Goal: Task Accomplishment & Management: Manage account settings

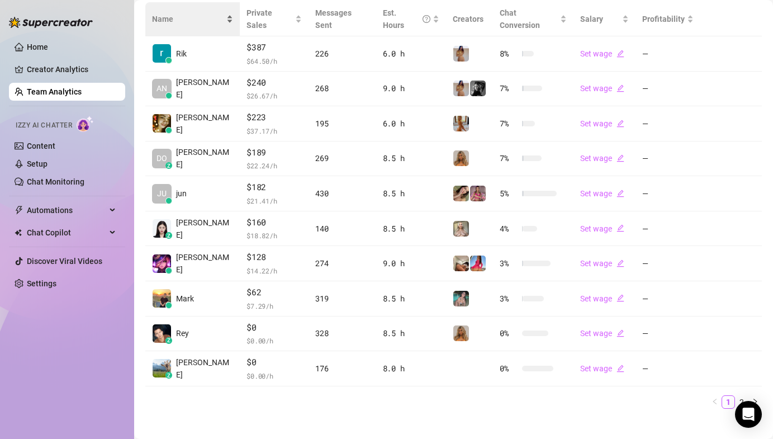
scroll to position [264, 0]
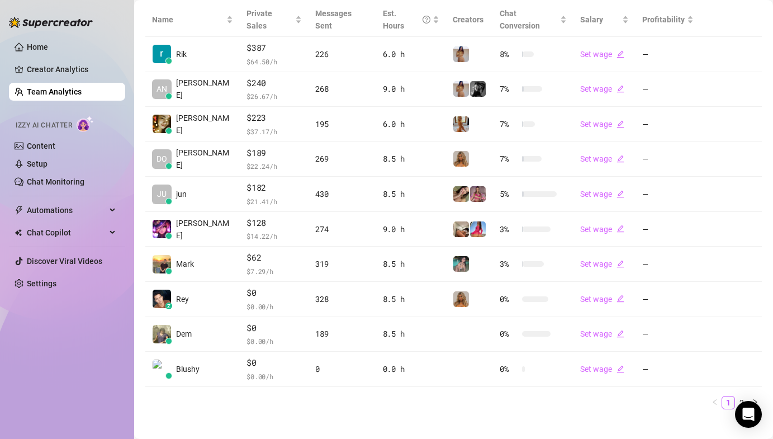
click at [119, 336] on div "Home Creator Analytics Team Analytics Izzy AI Chatter Content Setup Chat Monito…" at bounding box center [67, 214] width 116 height 429
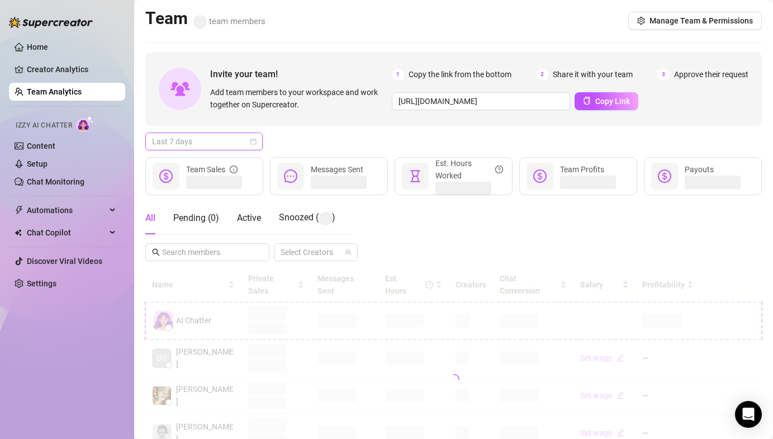
click at [217, 140] on span "Last 7 days" at bounding box center [204, 141] width 104 height 17
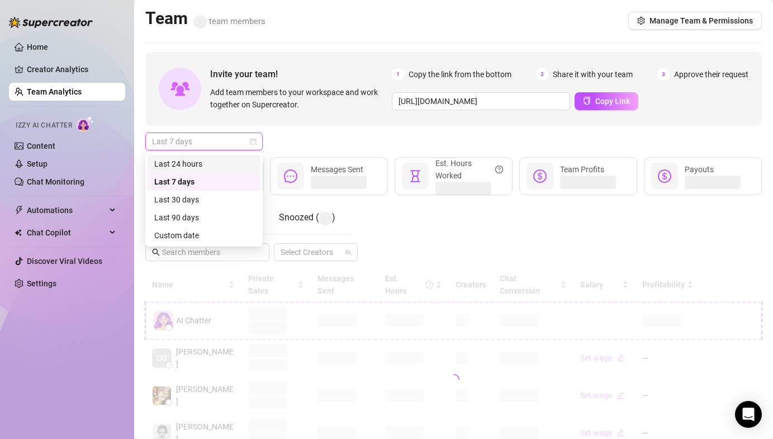
click at [192, 159] on div "Last 24 hours" at bounding box center [203, 164] width 99 height 12
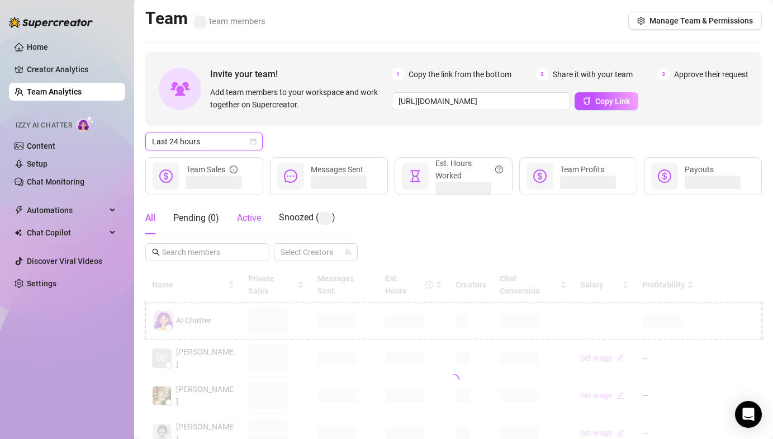
click at [246, 213] on span "Active" at bounding box center [249, 217] width 24 height 11
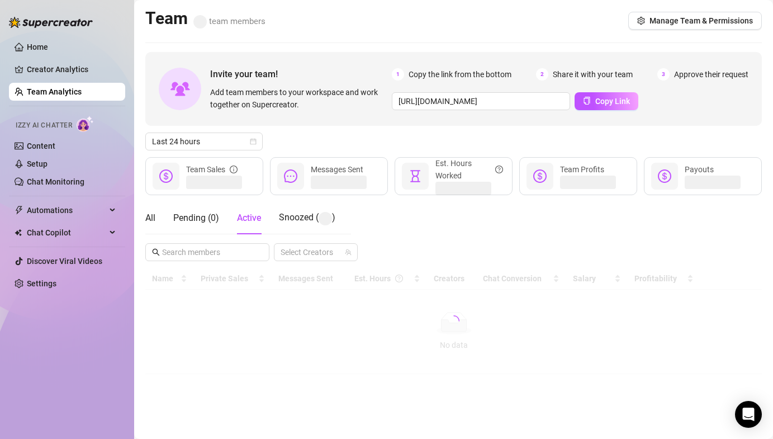
click at [310, 134] on div "Last 24 hours" at bounding box center [453, 141] width 616 height 18
click at [312, 147] on div "Last 24 hours" at bounding box center [453, 141] width 616 height 18
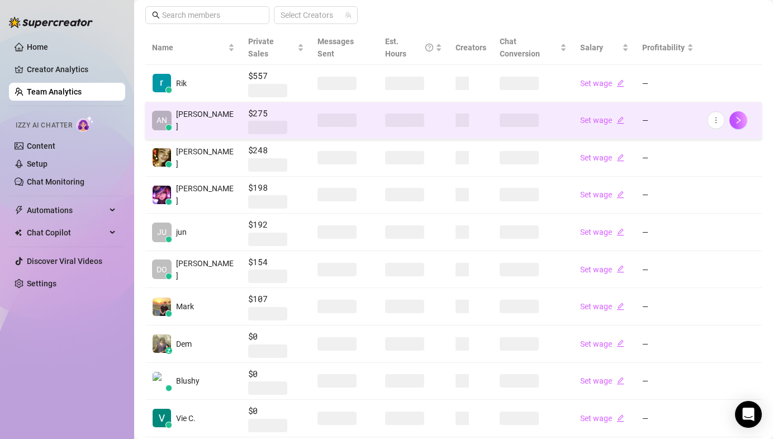
scroll to position [254, 0]
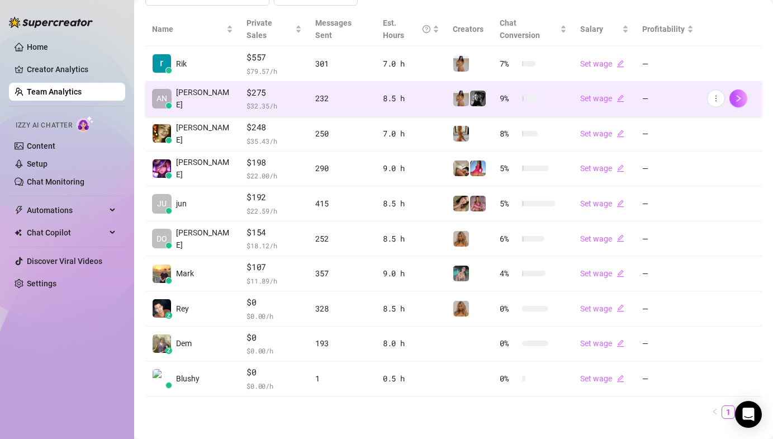
click at [736, 406] on link "2" at bounding box center [742, 412] width 12 height 12
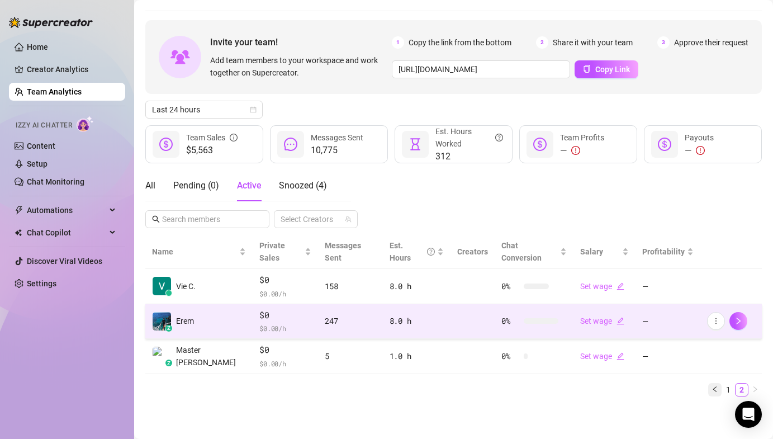
scroll to position [19, 0]
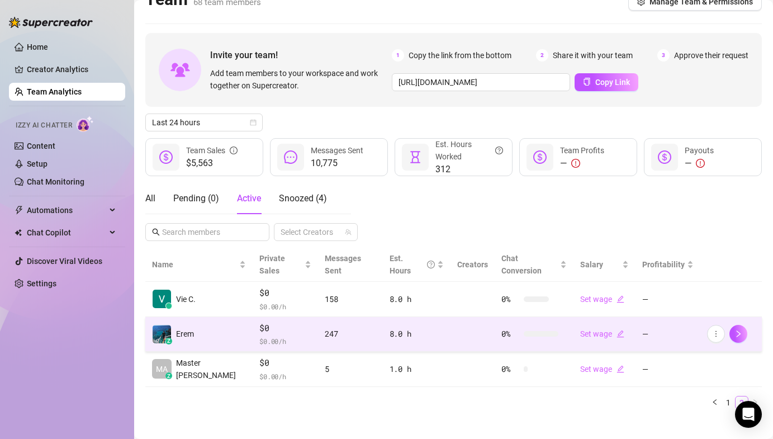
click at [735, 396] on li "2" at bounding box center [741, 402] width 13 height 13
click at [725, 396] on link "1" at bounding box center [728, 402] width 12 height 12
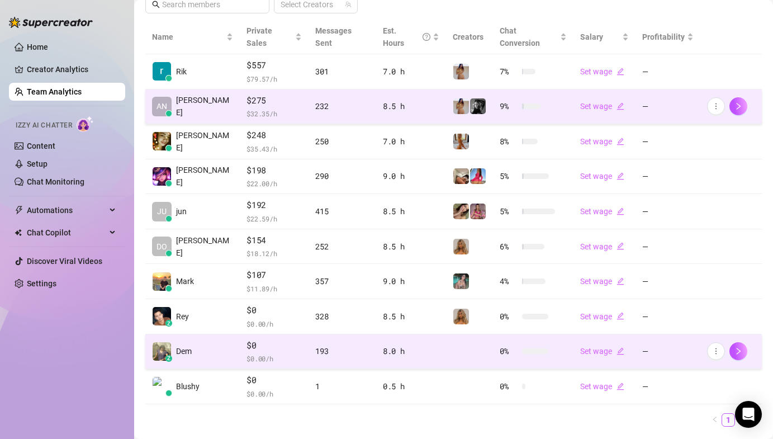
scroll to position [245, 0]
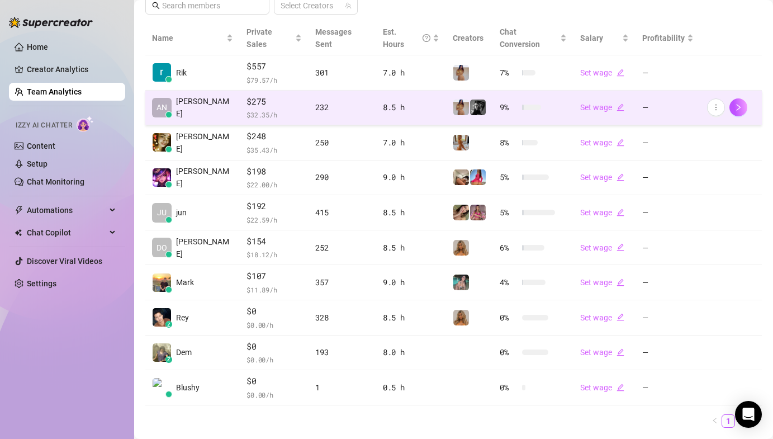
click at [90, 354] on div "Home Creator Analytics Team Analytics Izzy AI Chatter Content Setup Chat Monito…" at bounding box center [67, 214] width 116 height 429
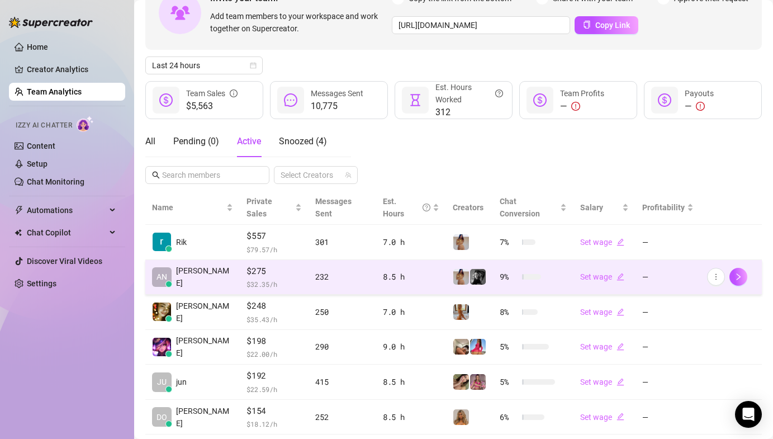
scroll to position [13, 0]
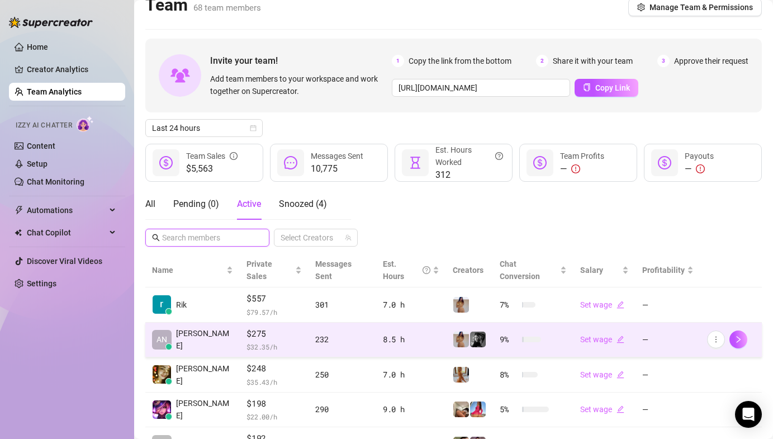
click at [184, 240] on input "text" at bounding box center [208, 237] width 92 height 12
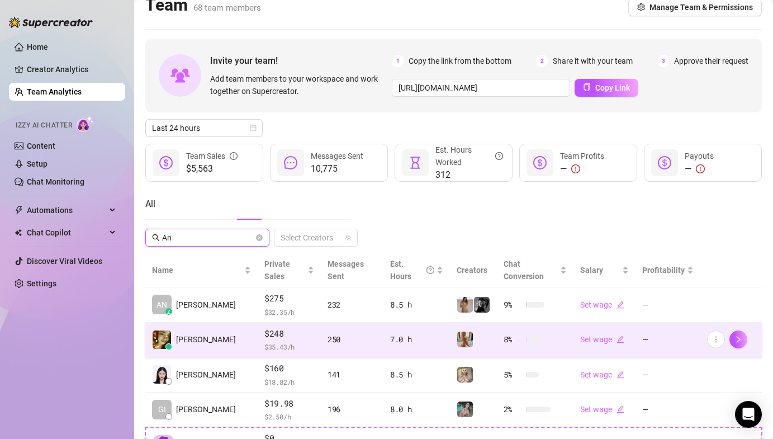
type input "Anj"
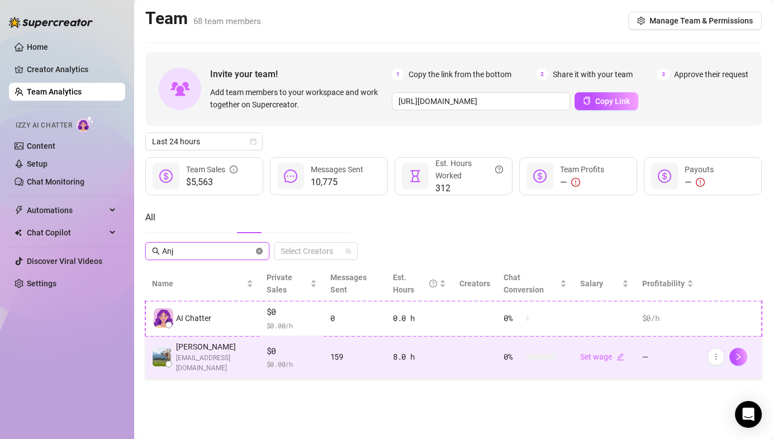
click at [262, 253] on icon "close-circle" at bounding box center [259, 251] width 7 height 7
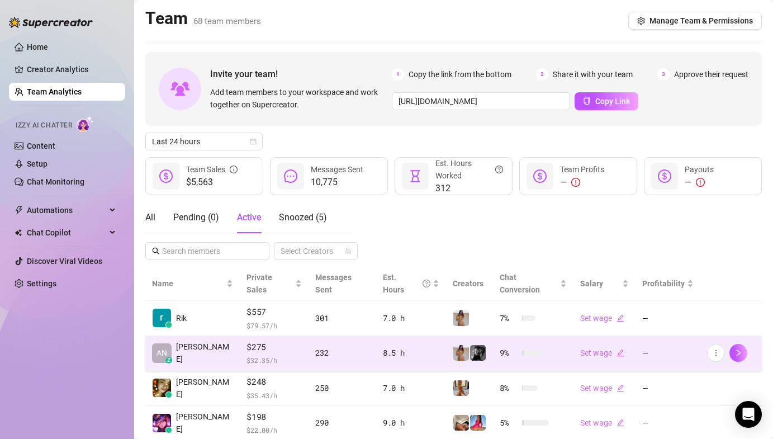
click at [52, 372] on div "Home Creator Analytics Team Analytics Izzy AI Chatter Content Setup Chat Monito…" at bounding box center [67, 214] width 116 height 429
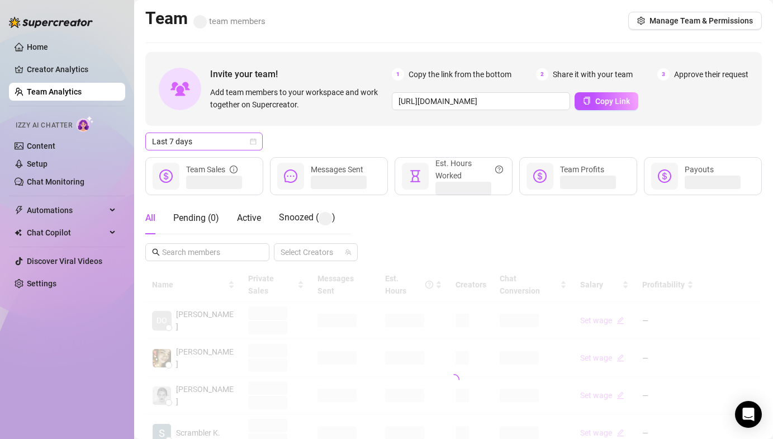
click at [199, 143] on span "Last 7 days" at bounding box center [204, 141] width 104 height 17
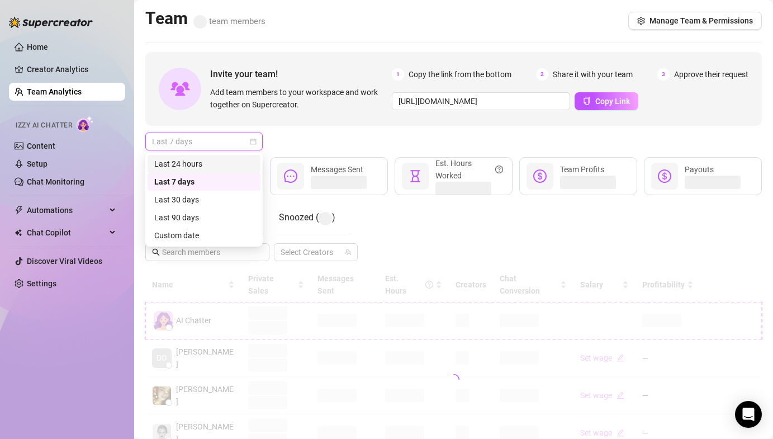
click at [205, 158] on div "Last 24 hours" at bounding box center [203, 164] width 99 height 12
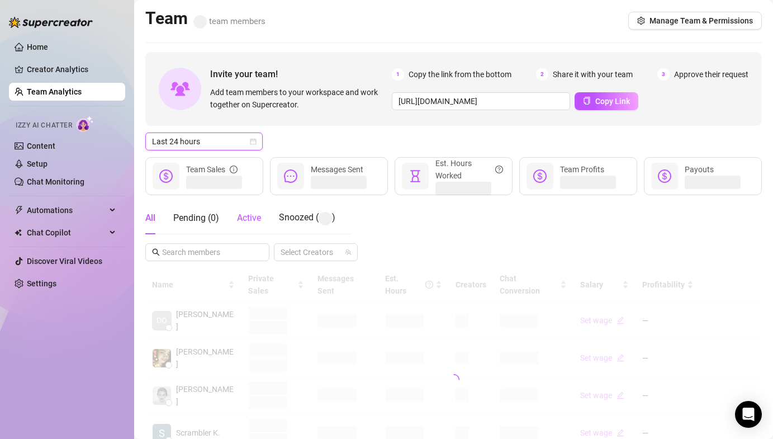
click at [254, 224] on div "Active" at bounding box center [249, 217] width 24 height 13
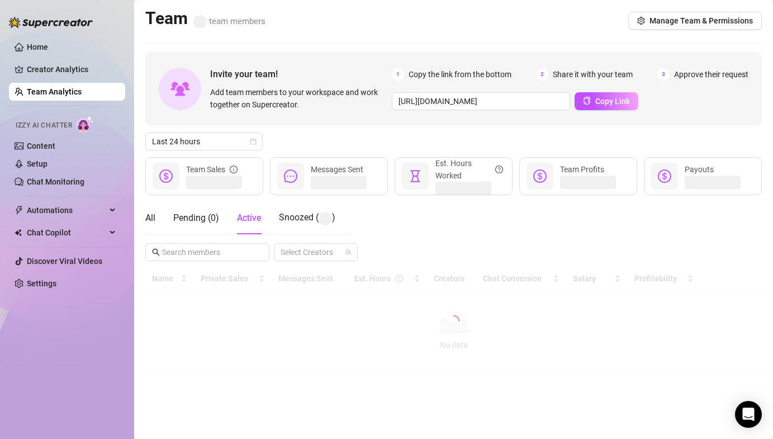
click at [334, 133] on div "Last 24 hours" at bounding box center [453, 141] width 616 height 18
click at [301, 139] on div "Last 24 hours" at bounding box center [453, 141] width 616 height 18
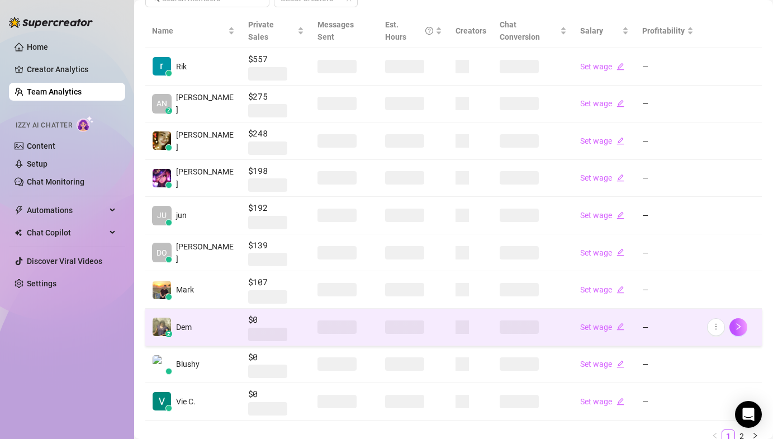
scroll to position [263, 0]
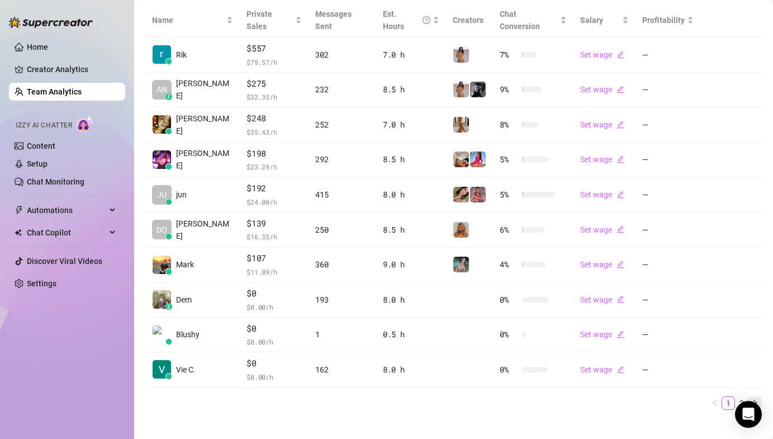
click at [748, 396] on button "button" at bounding box center [754, 402] width 13 height 13
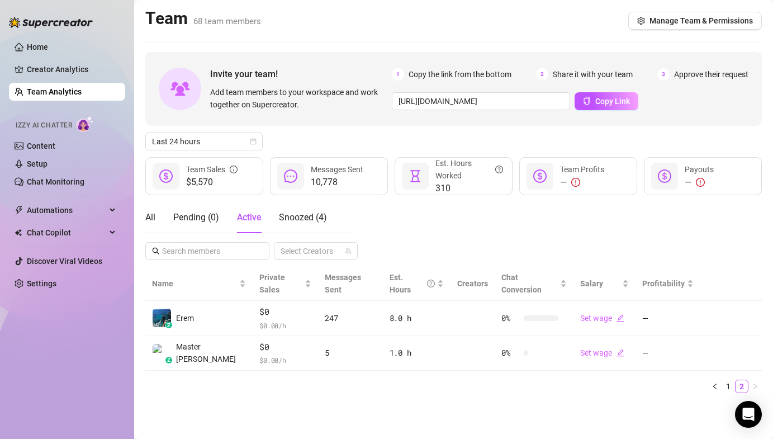
scroll to position [0, 0]
click at [720, 380] on button "button" at bounding box center [714, 386] width 13 height 13
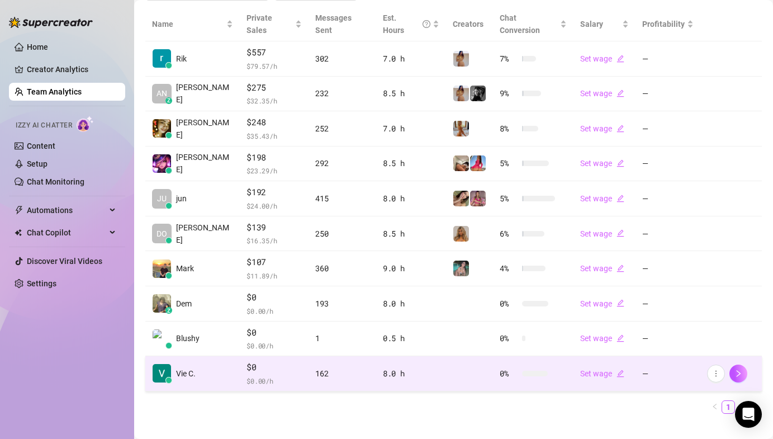
scroll to position [264, 0]
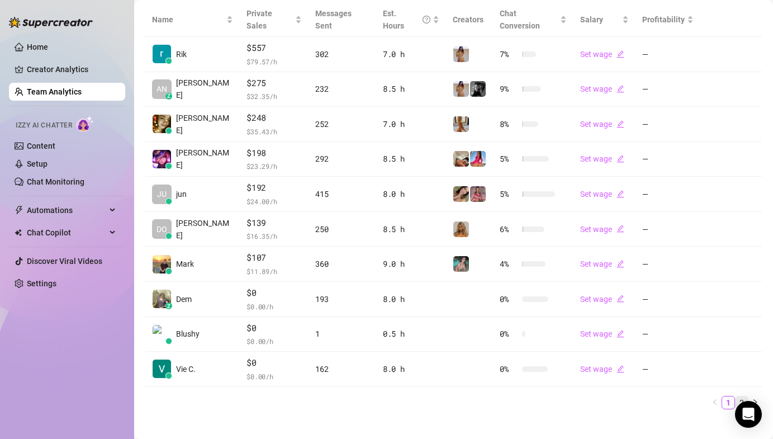
click at [736, 396] on link "2" at bounding box center [742, 402] width 12 height 12
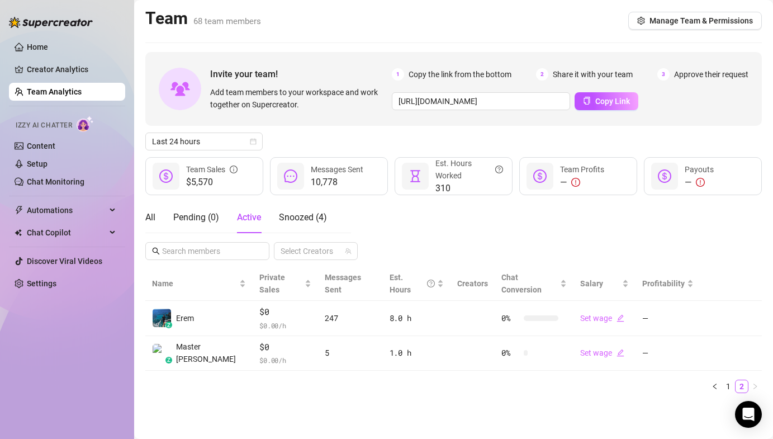
scroll to position [0, 0]
click at [728, 380] on link "1" at bounding box center [728, 386] width 12 height 12
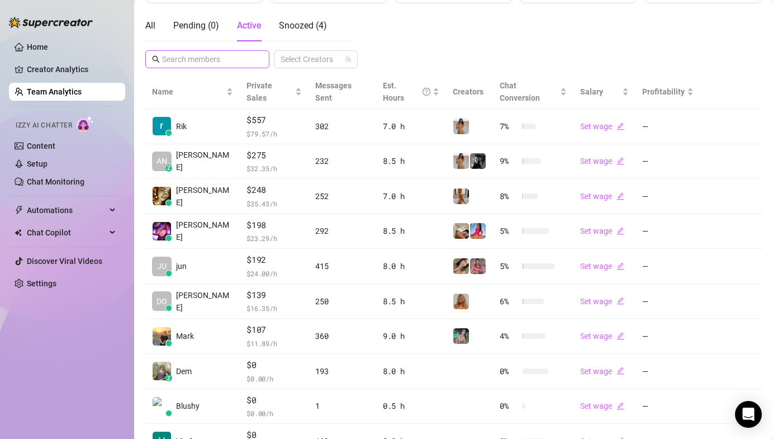
scroll to position [135, 0]
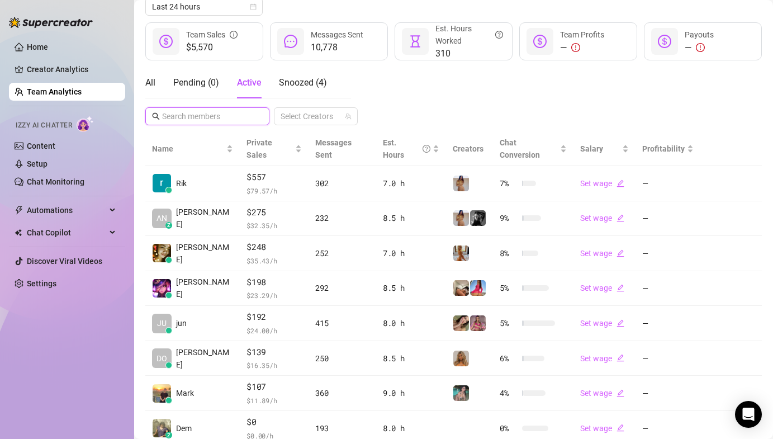
click at [186, 112] on input "text" at bounding box center [208, 116] width 92 height 12
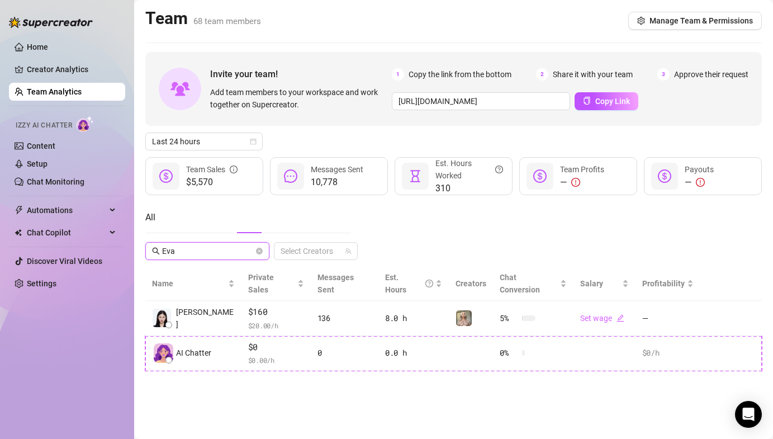
scroll to position [0, 0]
type input "Eva"
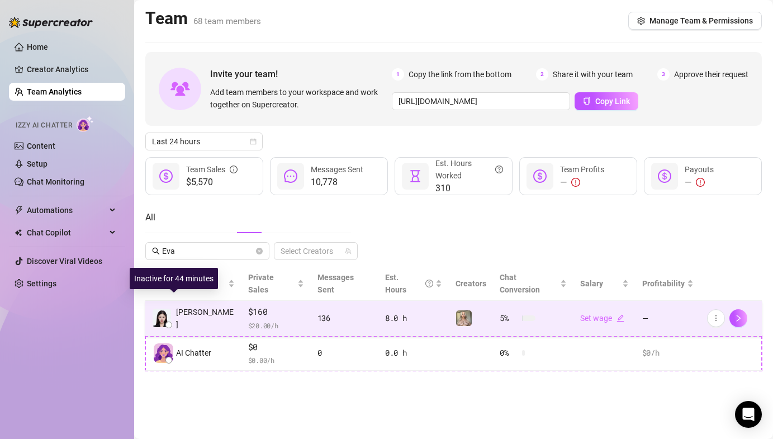
click at [162, 309] on img at bounding box center [162, 318] width 18 height 18
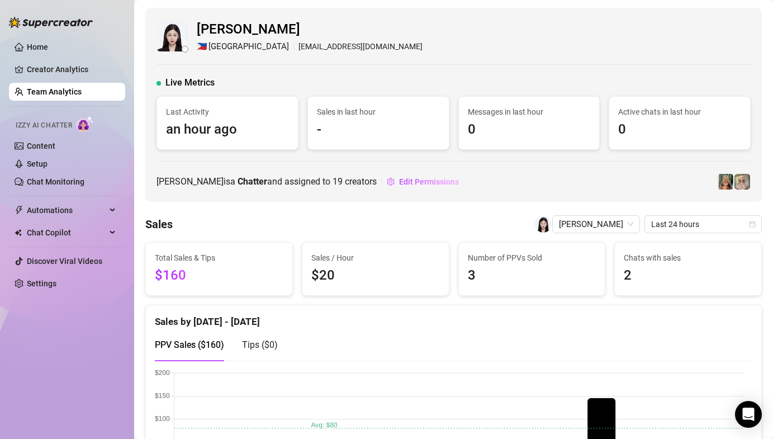
click at [69, 96] on link "Team Analytics" at bounding box center [54, 91] width 55 height 9
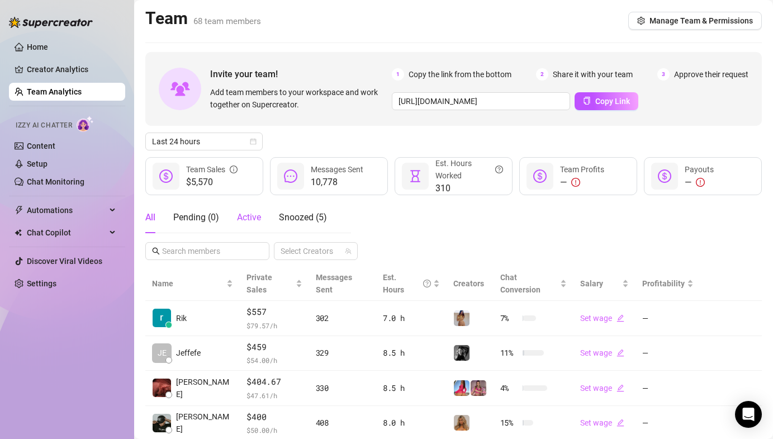
drag, startPoint x: 245, startPoint y: 220, endPoint x: 254, endPoint y: 237, distance: 19.5
click at [245, 220] on span "Active" at bounding box center [249, 217] width 24 height 11
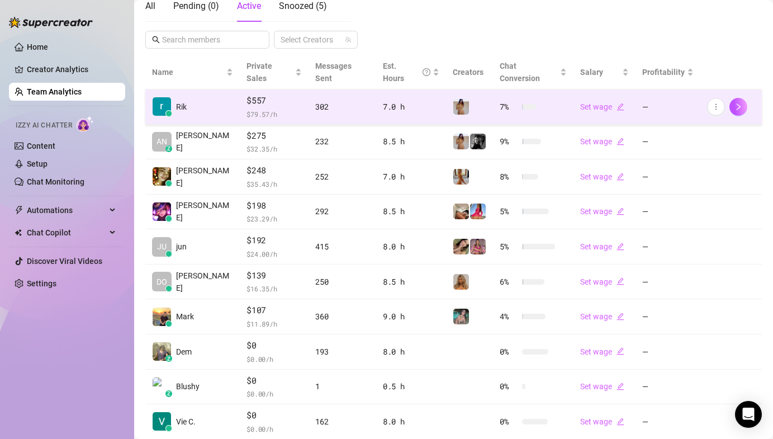
scroll to position [198, 0]
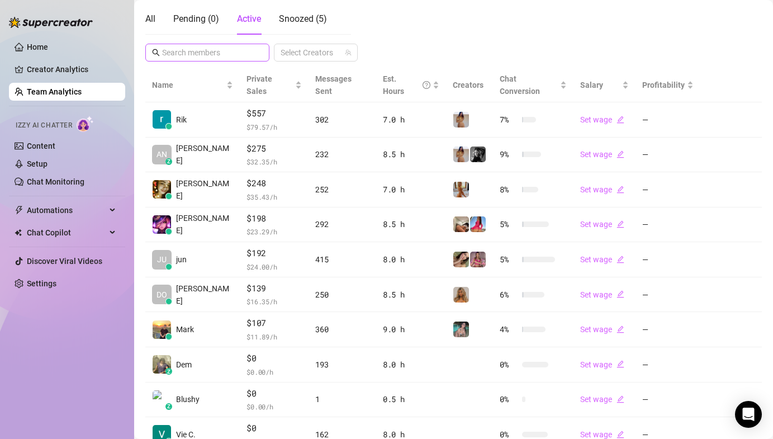
click at [188, 45] on span at bounding box center [207, 53] width 124 height 18
click at [187, 48] on input "text" at bounding box center [208, 52] width 92 height 12
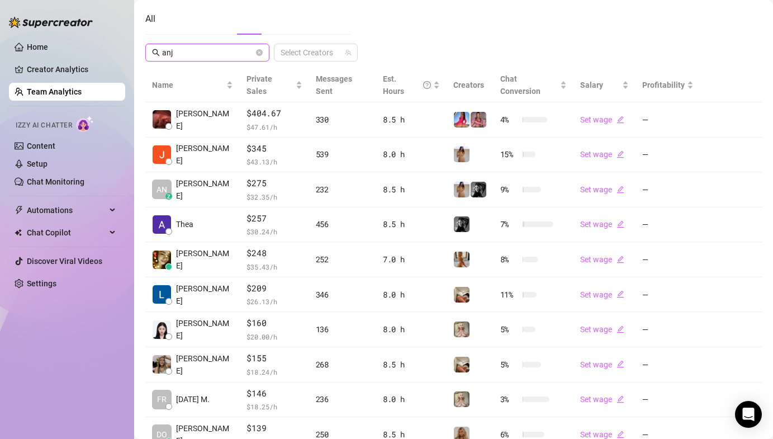
scroll to position [0, 0]
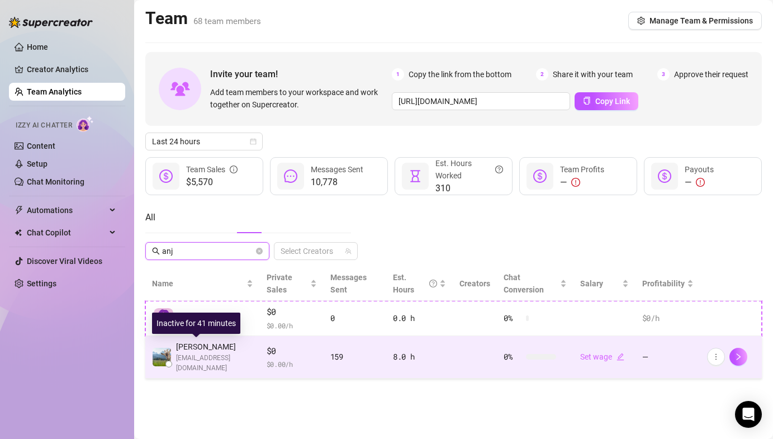
type input "anj"
click at [168, 360] on img at bounding box center [162, 357] width 18 height 18
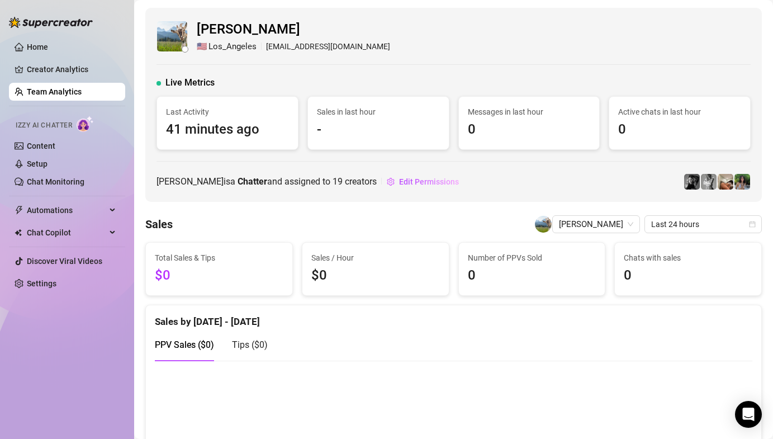
click at [435, 160] on div "Anjely Luna 🇺🇸 Los_Angeles anjelyluna@gmail.com Live Metrics Last Activity 41 m…" at bounding box center [453, 105] width 616 height 194
click at [45, 88] on link "Team Analytics" at bounding box center [54, 91] width 55 height 9
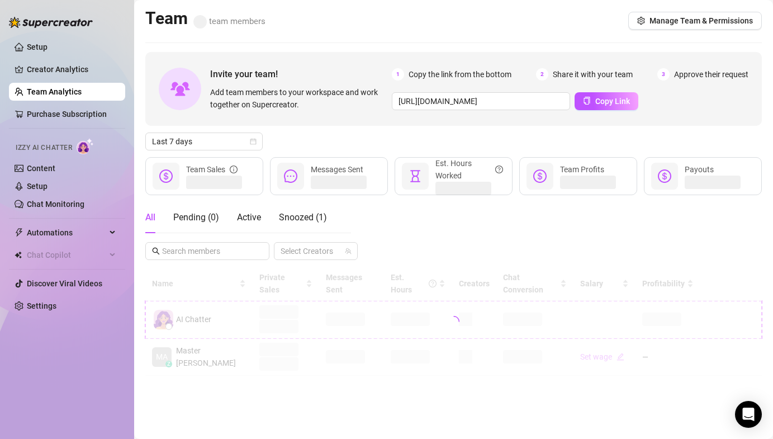
click at [362, 130] on div "Invite your team! Add team members to your workspace and work together on Super…" at bounding box center [453, 214] width 616 height 324
click at [193, 144] on span "Last 7 days" at bounding box center [204, 141] width 104 height 17
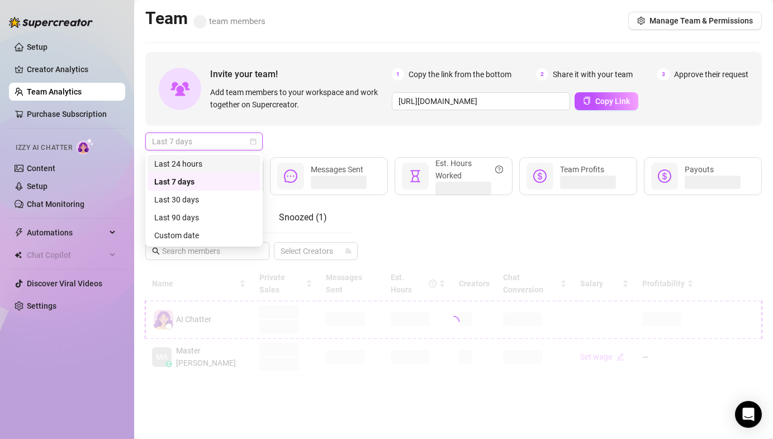
click at [196, 159] on div "Last 24 hours" at bounding box center [203, 164] width 99 height 12
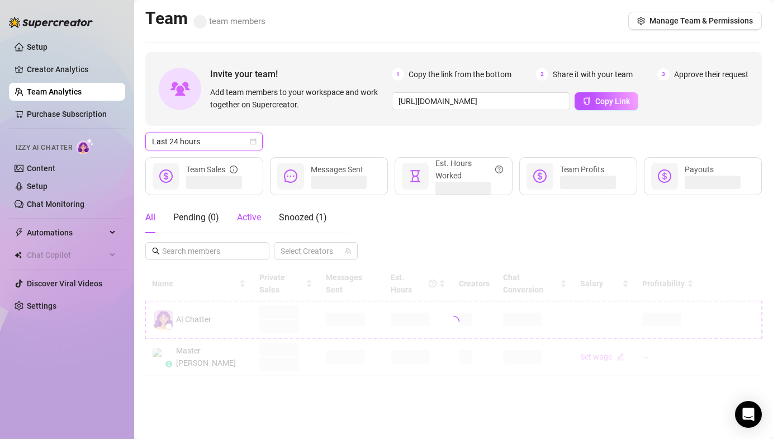
click at [252, 223] on div "Active" at bounding box center [249, 217] width 24 height 13
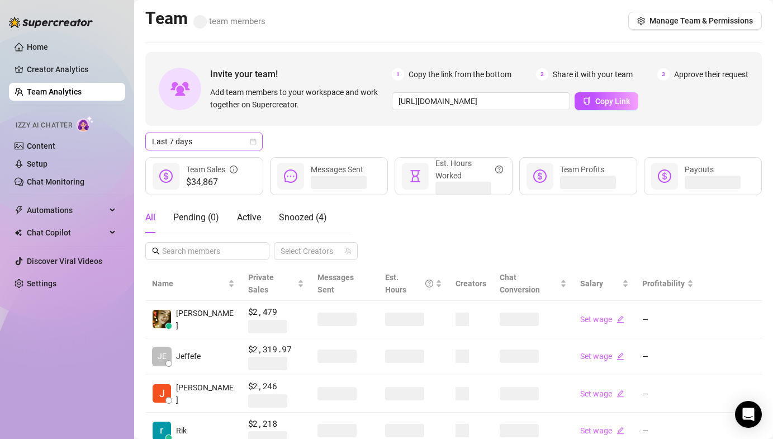
click at [245, 148] on span "Last 7 days" at bounding box center [204, 141] width 104 height 17
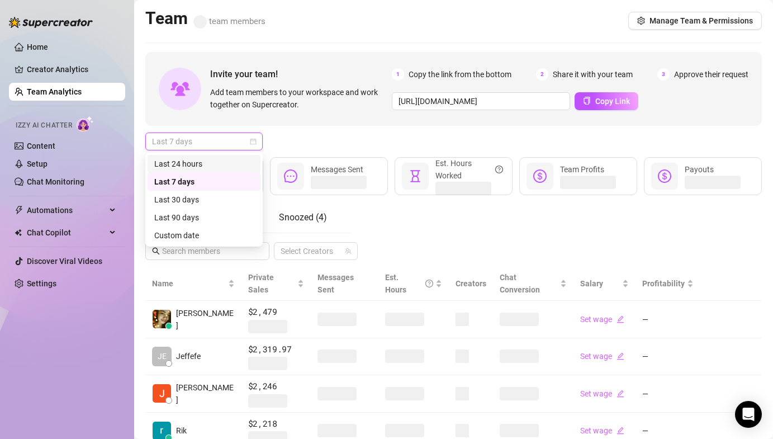
click at [229, 160] on div "Last 24 hours" at bounding box center [203, 164] width 99 height 12
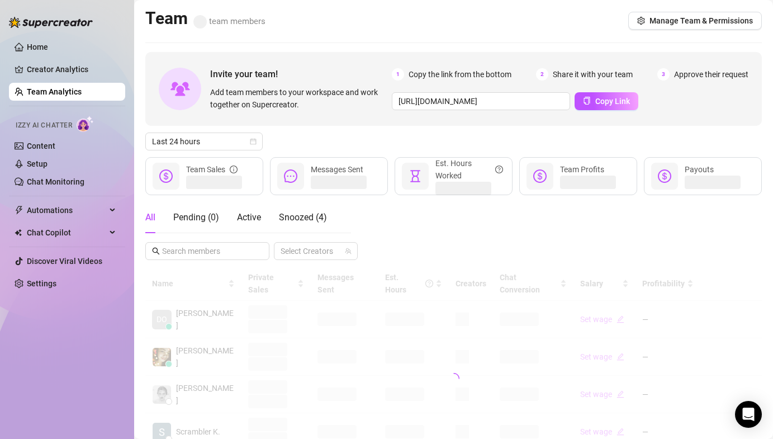
click at [297, 145] on div "Last 24 hours" at bounding box center [453, 141] width 616 height 18
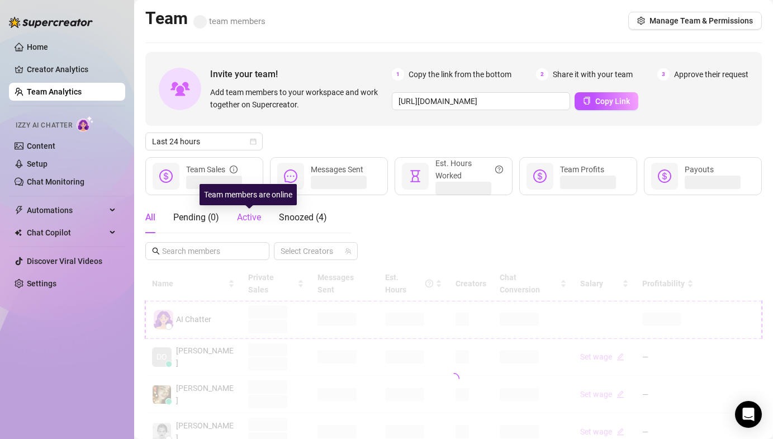
click at [250, 219] on span "Active" at bounding box center [249, 217] width 24 height 11
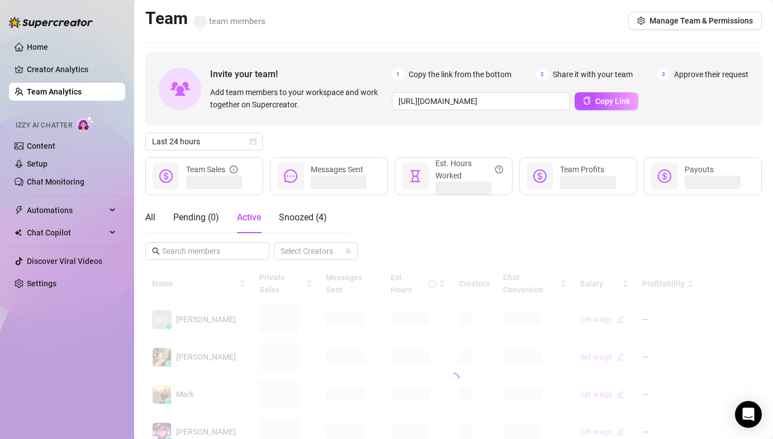
click at [321, 141] on div "Last 24 hours" at bounding box center [453, 141] width 616 height 18
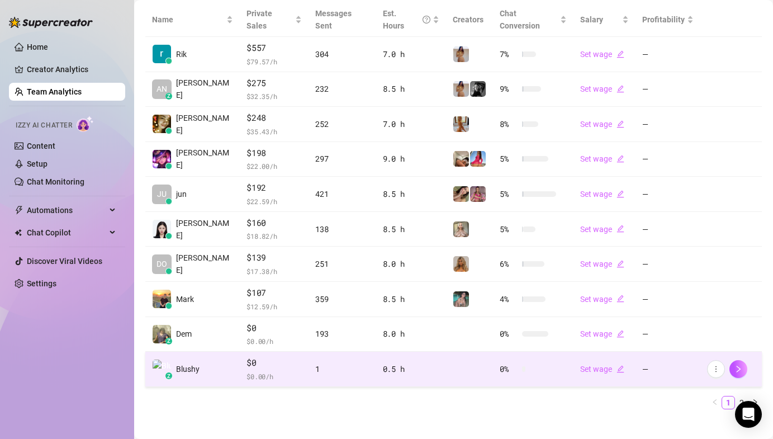
scroll to position [264, 0]
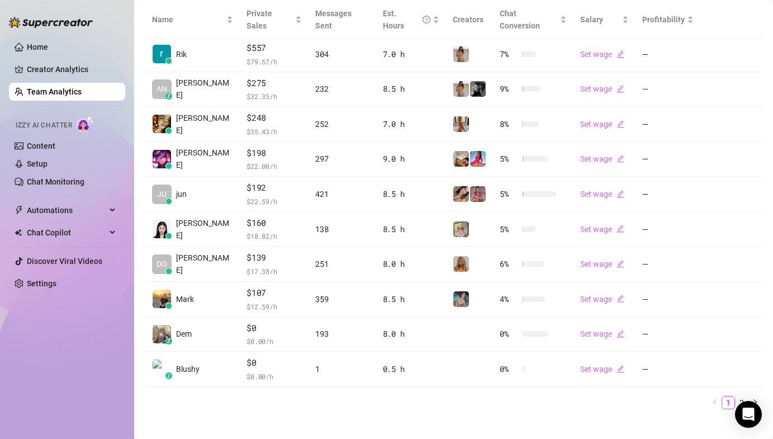
click at [736, 396] on link "2" at bounding box center [742, 402] width 12 height 12
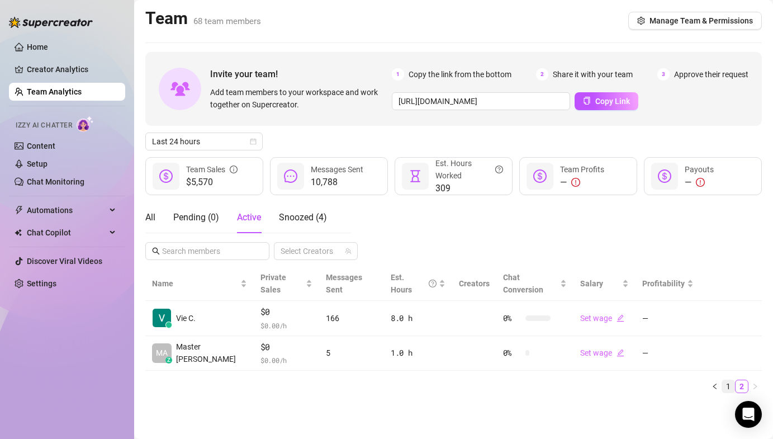
click at [727, 380] on link "1" at bounding box center [728, 386] width 12 height 12
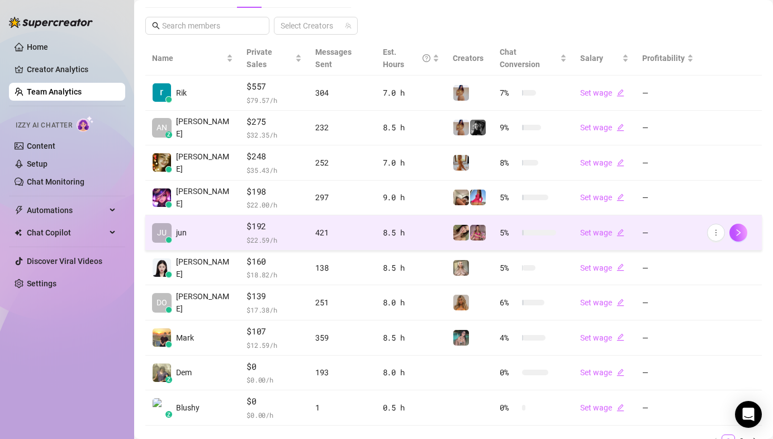
scroll to position [264, 0]
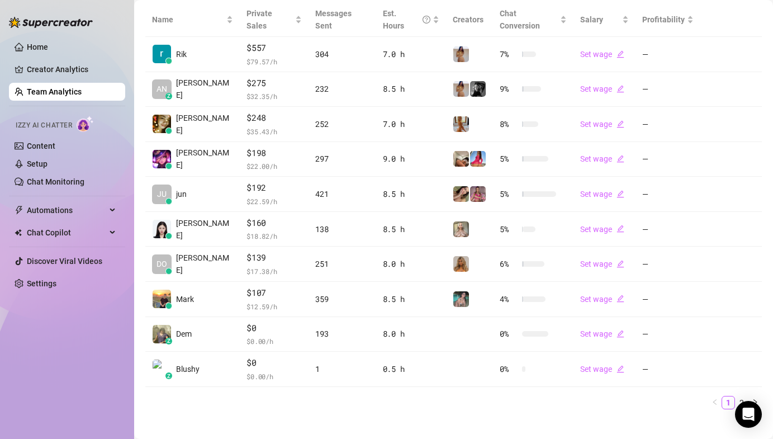
click at [736, 396] on link "2" at bounding box center [742, 402] width 12 height 12
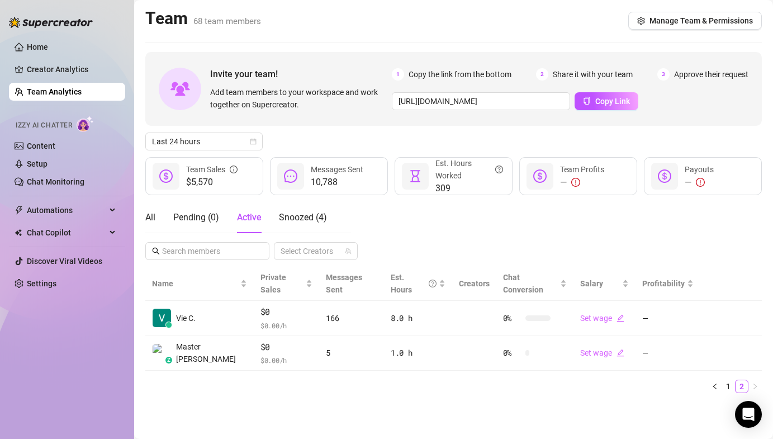
scroll to position [0, 0]
click at [730, 380] on link "1" at bounding box center [728, 386] width 12 height 12
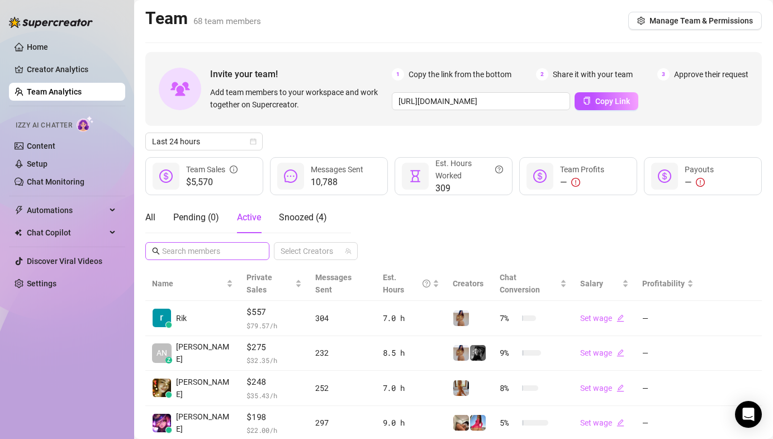
click at [202, 244] on span at bounding box center [207, 251] width 124 height 18
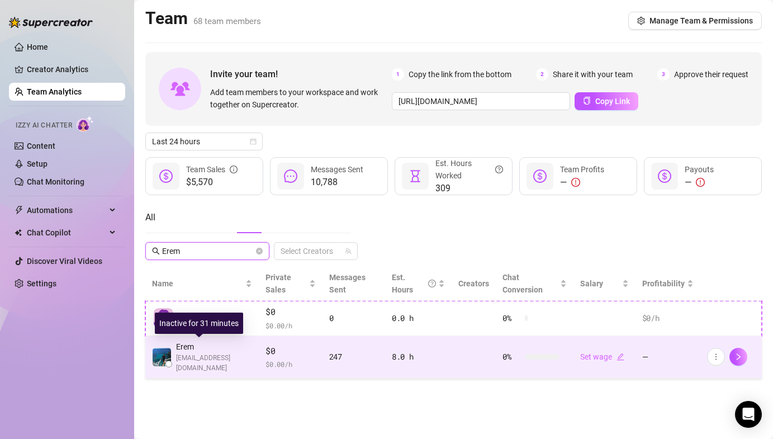
type input "Erem"
click at [167, 352] on img at bounding box center [162, 357] width 18 height 18
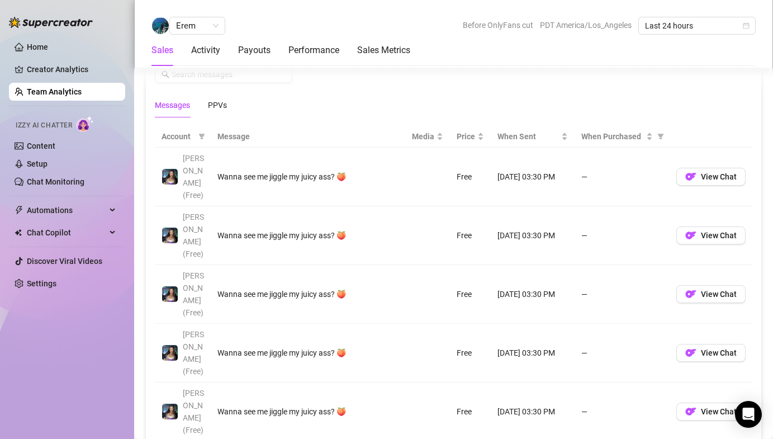
scroll to position [766, 0]
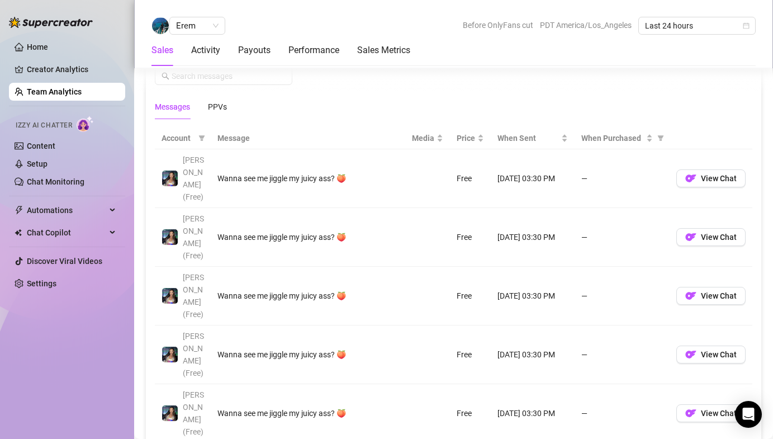
click at [435, 63] on div "Sales Activity Payouts Performance Sales Metrics" at bounding box center [453, 50] width 604 height 31
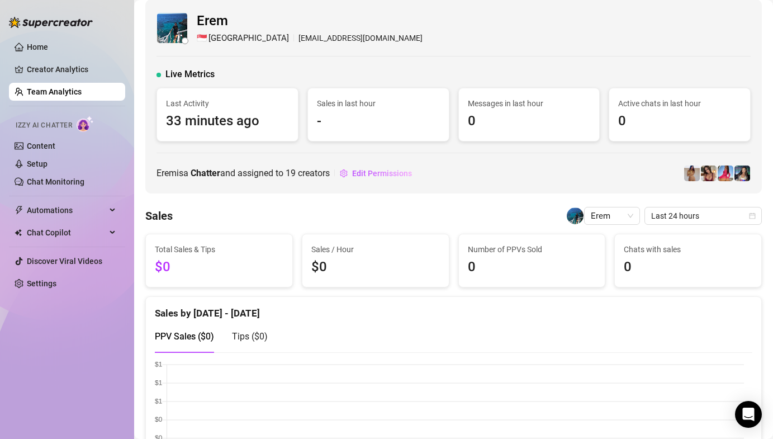
scroll to position [0, 0]
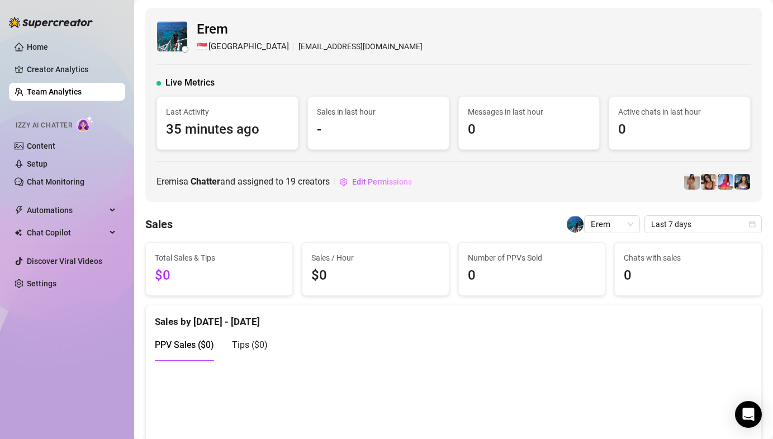
click at [49, 91] on link "Team Analytics" at bounding box center [54, 91] width 55 height 9
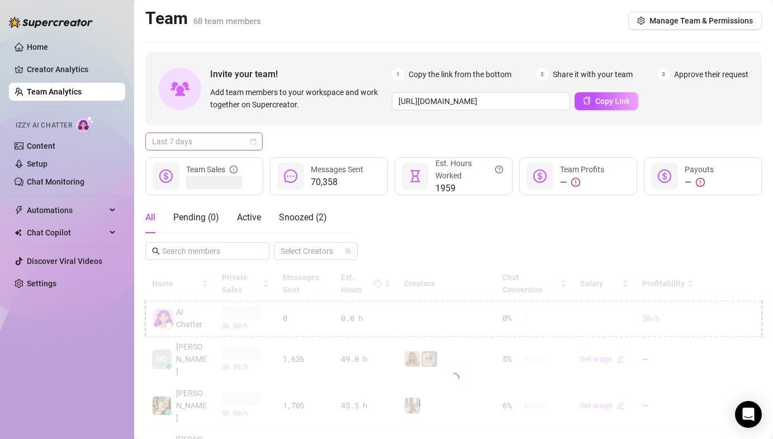
click at [179, 139] on span "Last 7 days" at bounding box center [204, 141] width 104 height 17
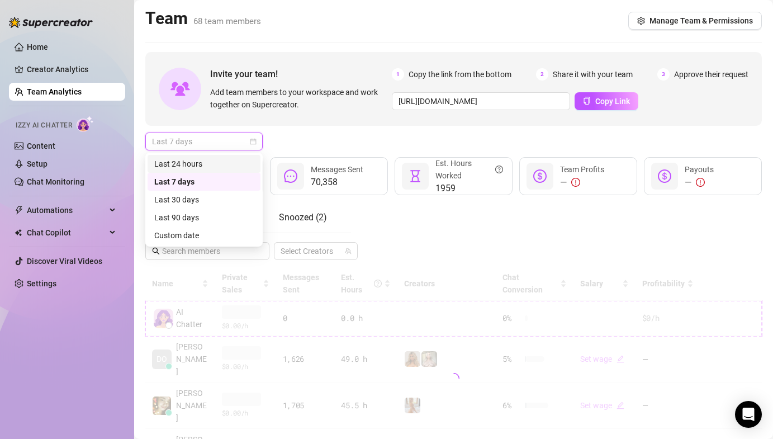
click at [189, 160] on div "Last 24 hours" at bounding box center [203, 164] width 99 height 12
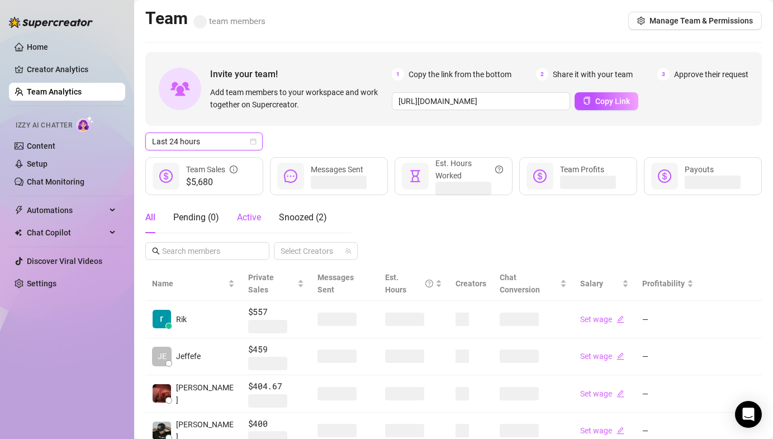
click at [247, 214] on span "Active" at bounding box center [249, 217] width 24 height 11
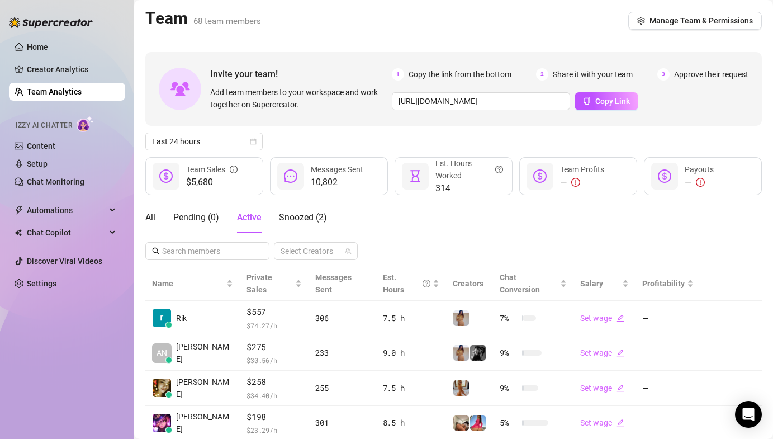
click at [353, 132] on div "Last 24 hours" at bounding box center [453, 141] width 616 height 18
click at [407, 131] on div "Invite your team! Add team members to your workspace and work together on Super…" at bounding box center [453, 367] width 616 height 630
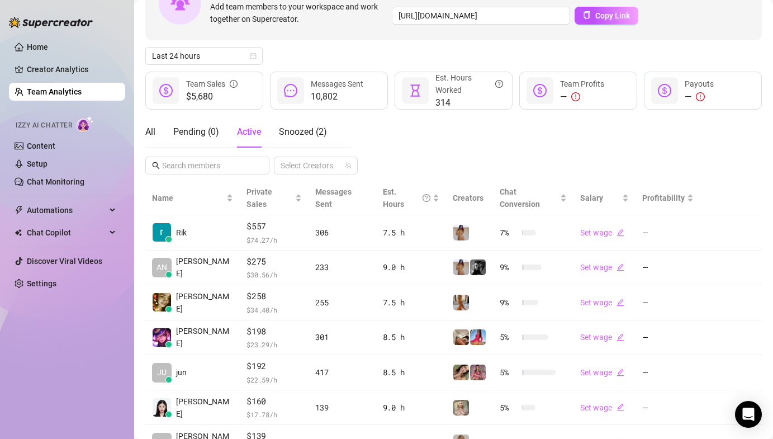
scroll to position [264, 0]
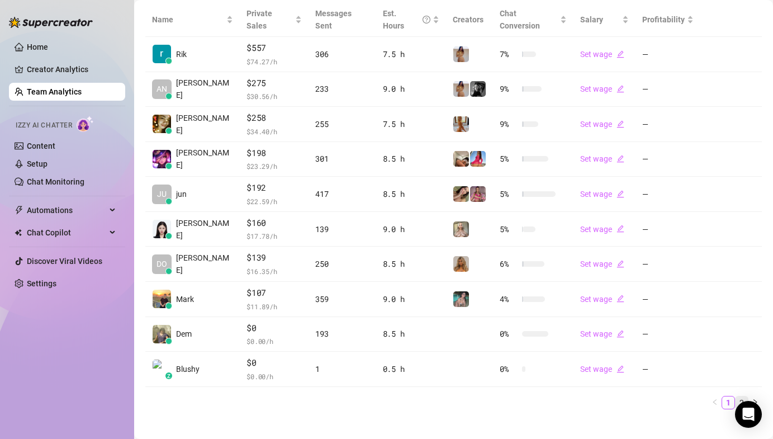
click at [736, 396] on link "2" at bounding box center [742, 402] width 12 height 12
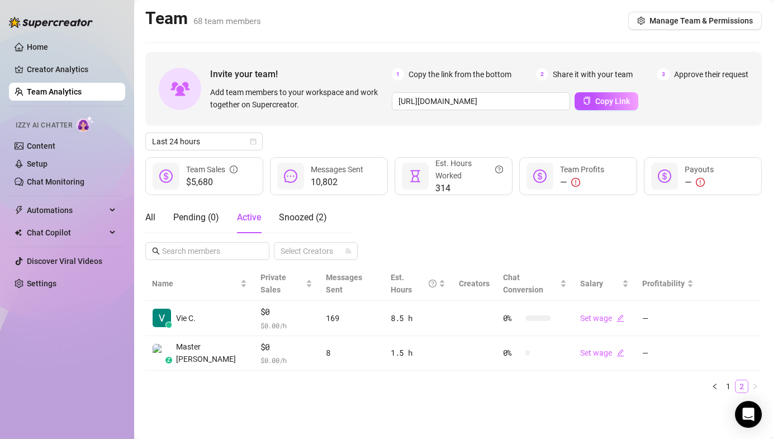
scroll to position [0, 0]
click at [730, 380] on link "1" at bounding box center [728, 386] width 12 height 12
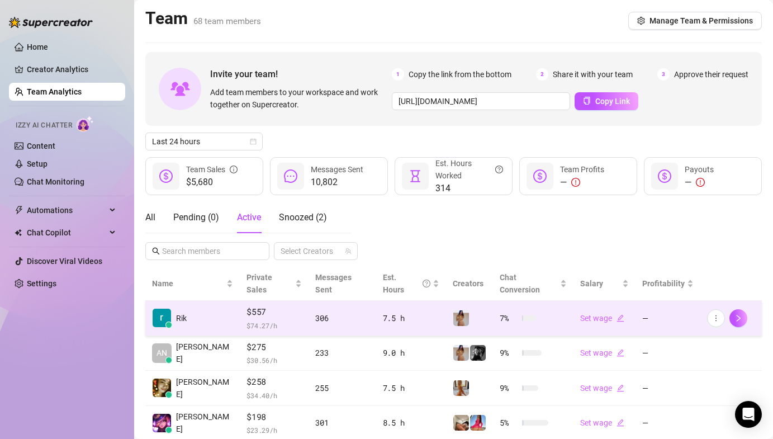
scroll to position [222, 0]
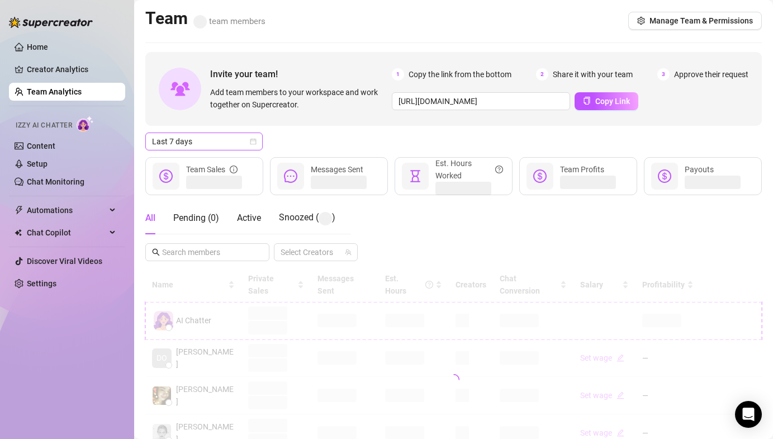
click at [236, 139] on span "Last 7 days" at bounding box center [204, 141] width 104 height 17
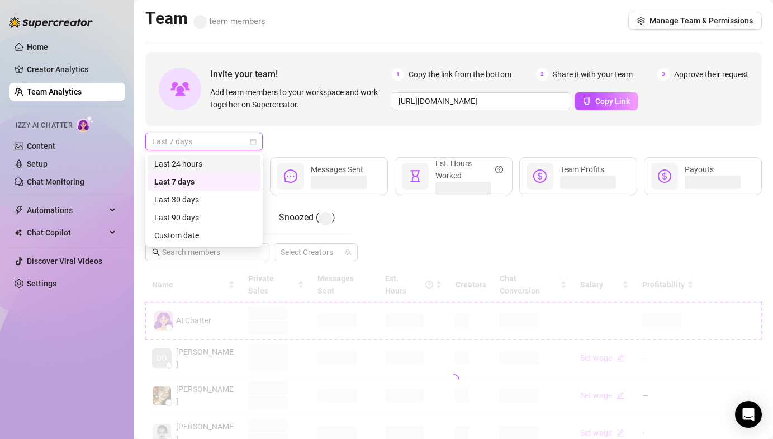
click at [210, 159] on div "Last 24 hours" at bounding box center [203, 164] width 99 height 12
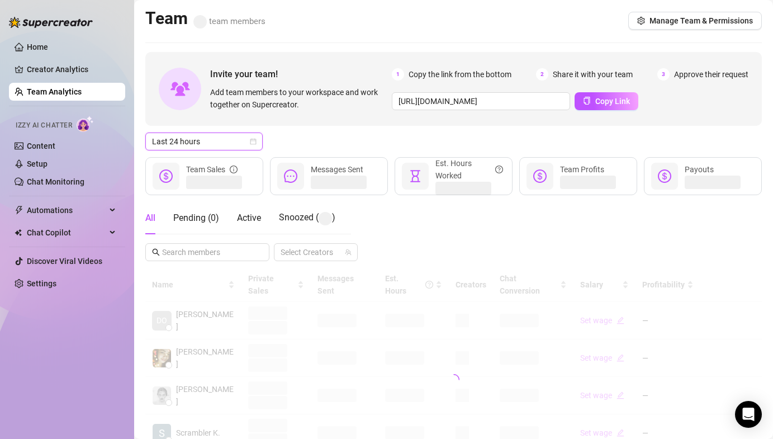
click at [312, 139] on div "Last 24 hours Last 24 hours" at bounding box center [453, 141] width 616 height 18
click at [263, 216] on div "All Pending ( 0 ) Active Snoozed ( 1 )" at bounding box center [236, 217] width 182 height 31
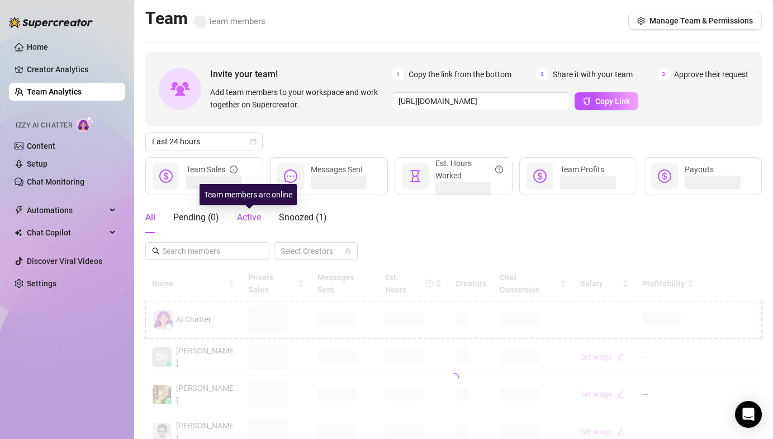
click at [260, 215] on span "Active" at bounding box center [249, 217] width 24 height 11
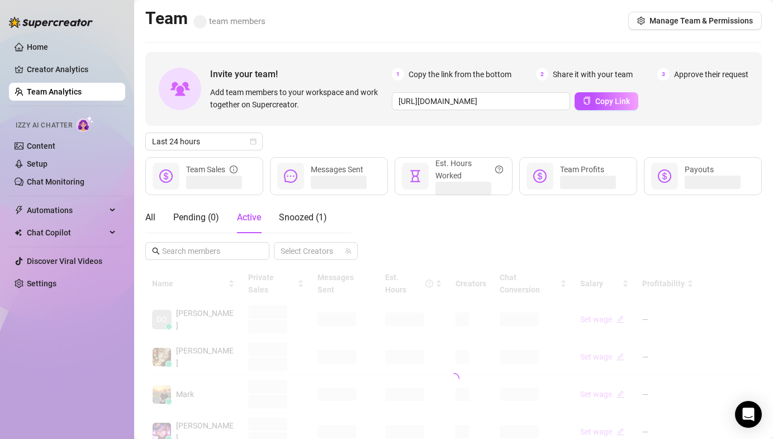
click at [315, 135] on div "Last 24 hours" at bounding box center [453, 141] width 616 height 18
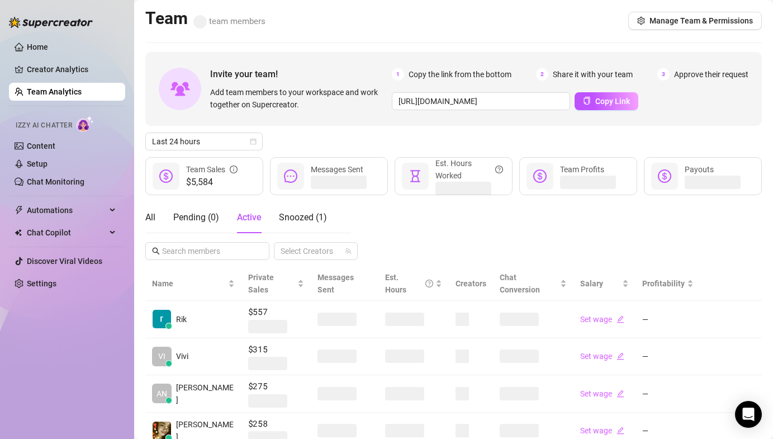
click at [316, 137] on div "Last 24 hours" at bounding box center [453, 141] width 616 height 18
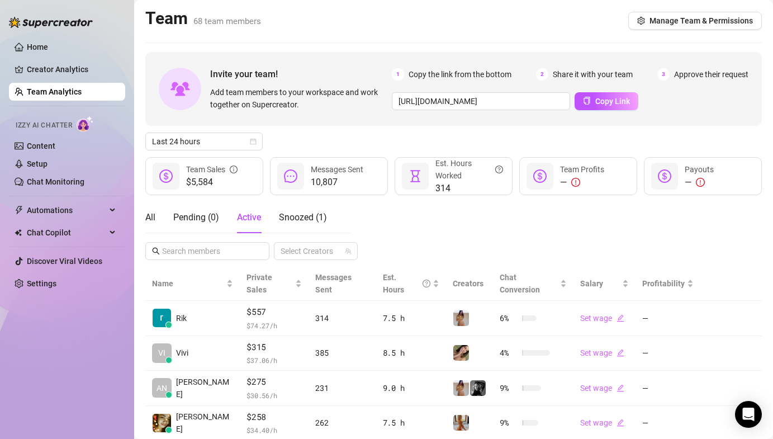
drag, startPoint x: 433, startPoint y: 36, endPoint x: 443, endPoint y: 21, distance: 18.5
click at [443, 21] on main "Team 68 team members Manage Team & Permissions Invite your team! Add team membe…" at bounding box center [453, 357] width 639 height 715
click at [503, 241] on div "All Pending ( 0 ) Active Snoozed ( 4 ) Select Creators" at bounding box center [453, 231] width 616 height 58
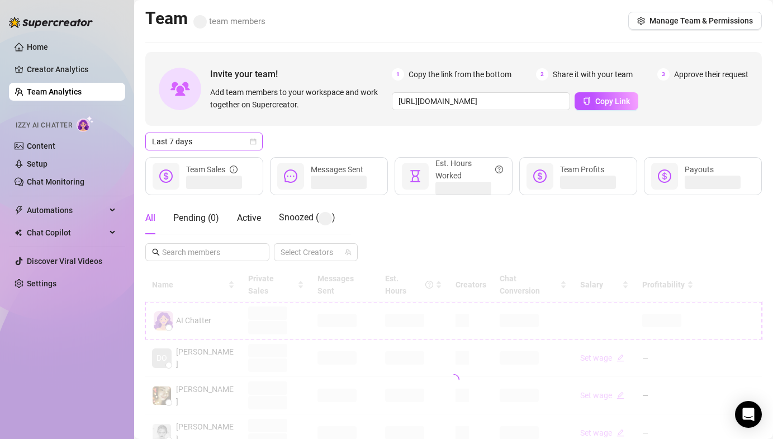
click at [193, 143] on span "Last 7 days" at bounding box center [204, 141] width 104 height 17
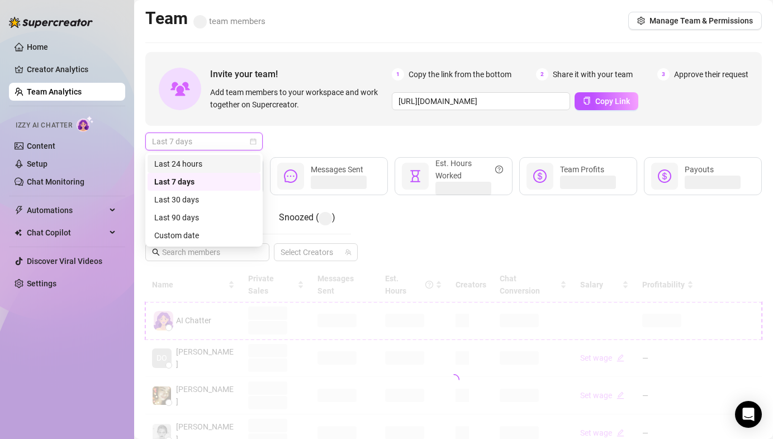
click at [193, 162] on div "Last 24 hours" at bounding box center [203, 164] width 99 height 12
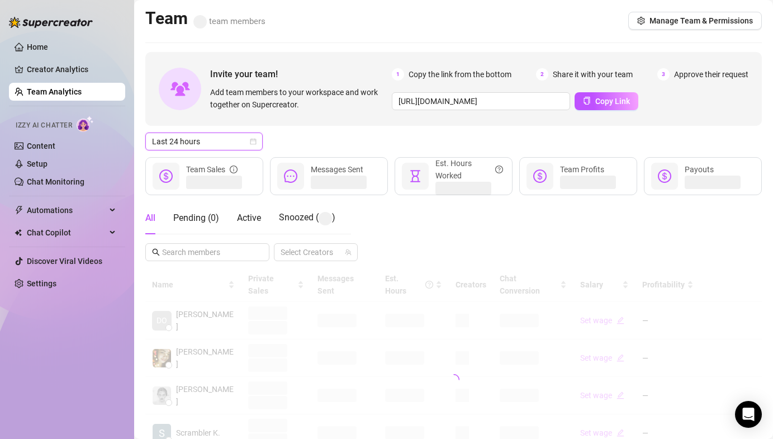
click at [263, 221] on div "All Pending ( 0 ) Active Snoozed ( )" at bounding box center [240, 218] width 190 height 32
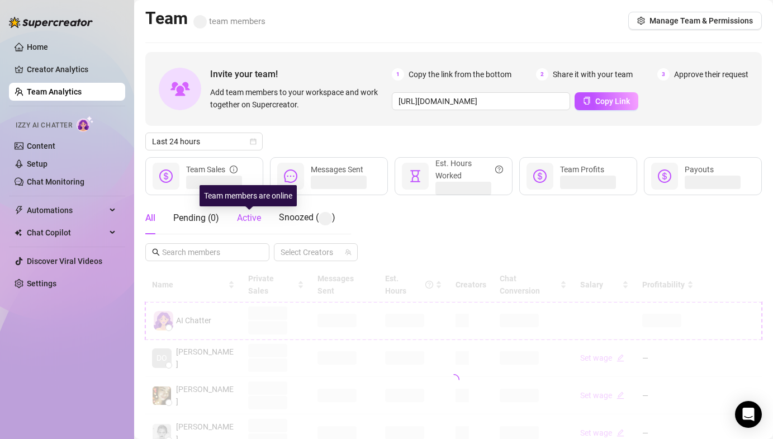
click at [259, 220] on span "Active" at bounding box center [249, 217] width 24 height 11
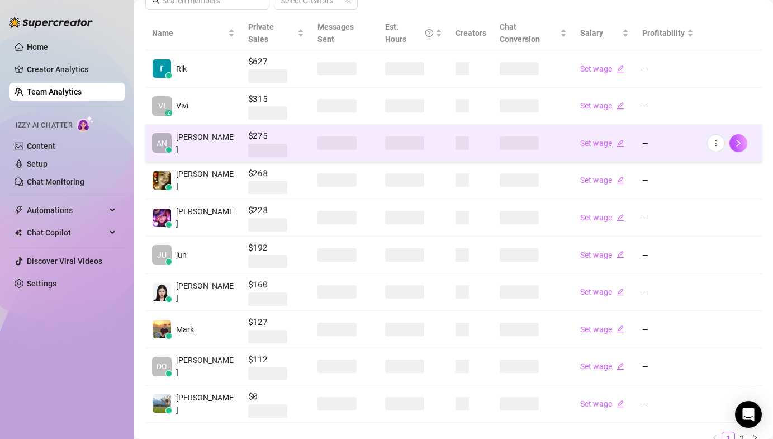
scroll to position [250, 0]
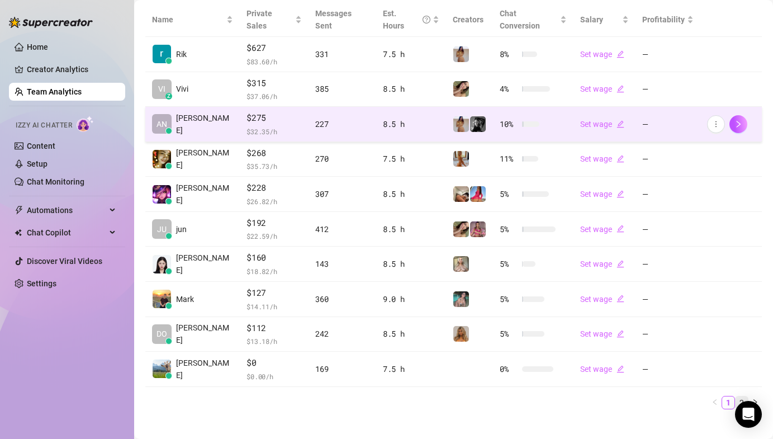
click at [738, 396] on link "2" at bounding box center [742, 402] width 12 height 12
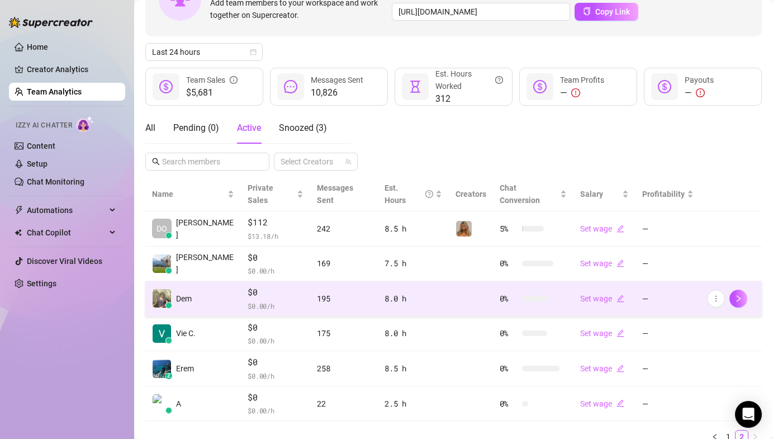
scroll to position [124, 0]
